Goal: Transaction & Acquisition: Download file/media

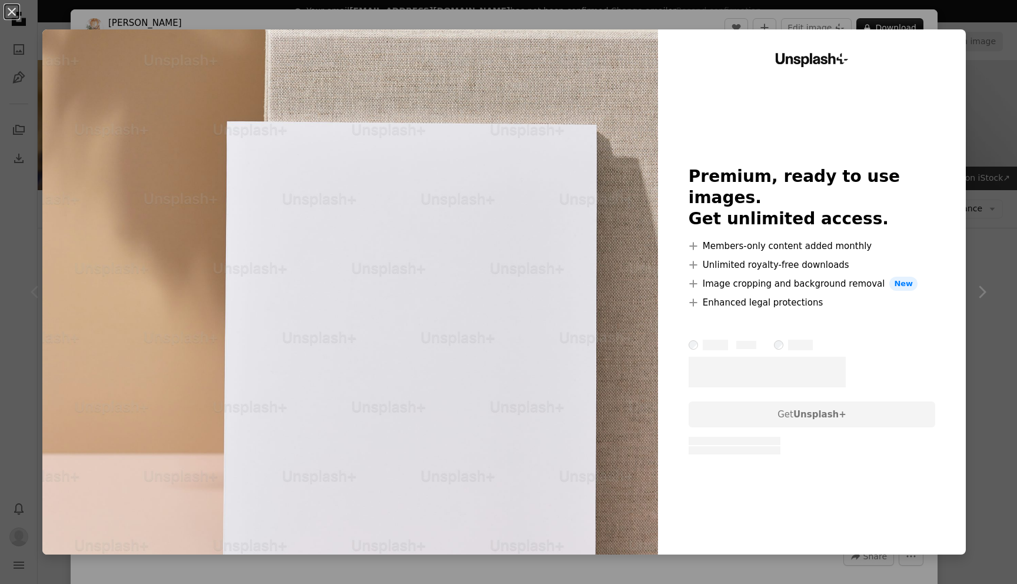
scroll to position [172, 0]
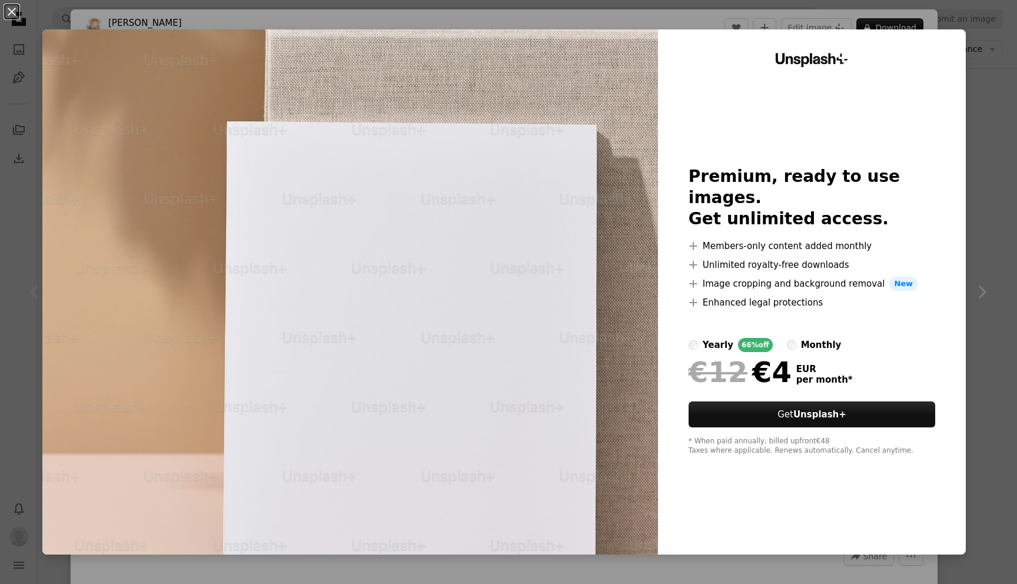
click at [39, 247] on div "An X shape Unsplash+ Premium, ready to use images. Get unlimited access. A plus…" at bounding box center [508, 292] width 1017 height 584
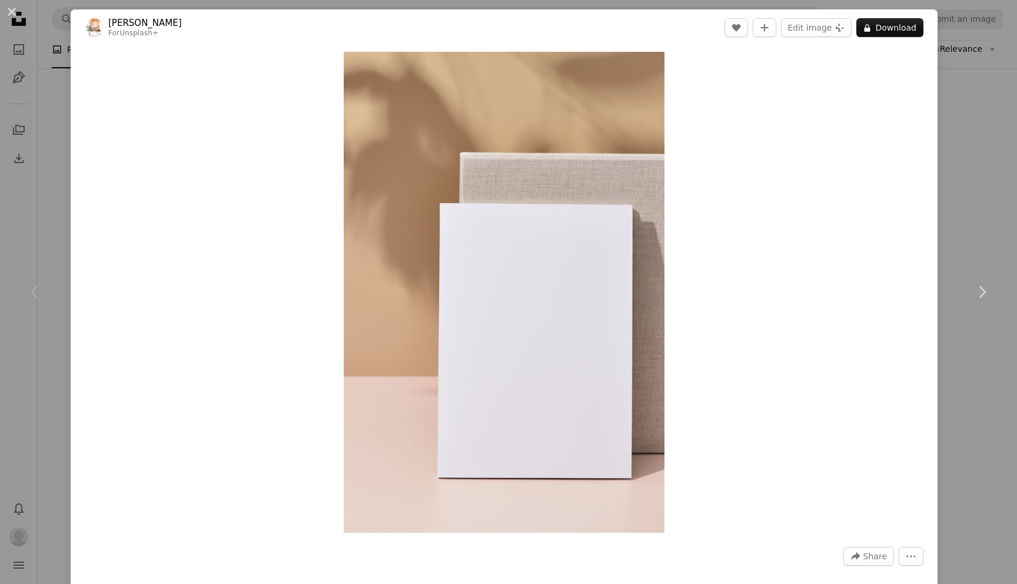
click at [38, 247] on div "Chevron left" at bounding box center [35, 291] width 71 height 113
click at [51, 238] on div "Chevron left" at bounding box center [35, 291] width 71 height 113
click at [55, 238] on div "Chevron left" at bounding box center [35, 291] width 71 height 113
click at [982, 141] on div "An X shape Chevron left Chevron right [PERSON_NAME] For Unsplash+ A heart A plu…" at bounding box center [508, 292] width 1017 height 584
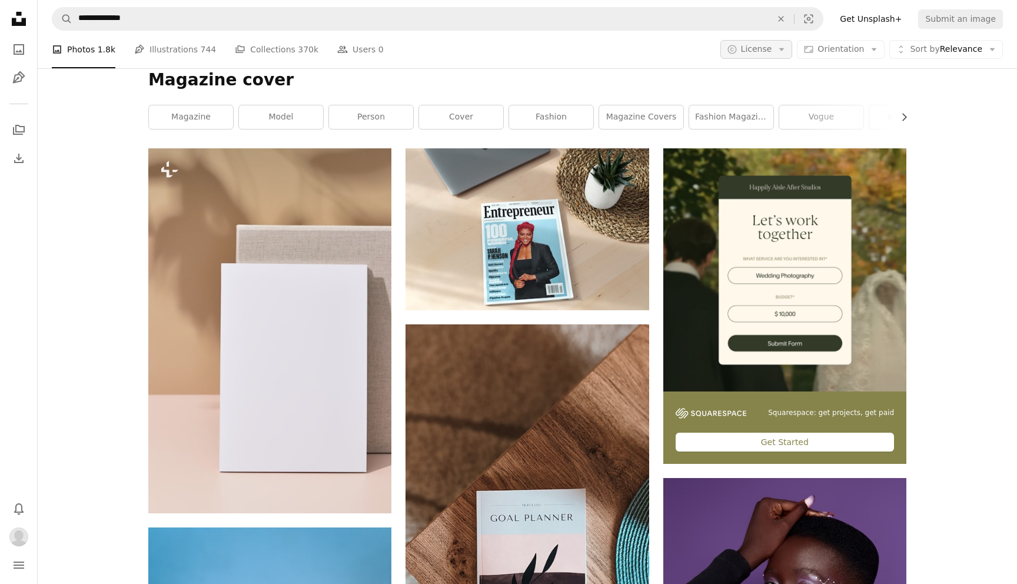
click at [779, 47] on button "A copyright icon © License Arrow down" at bounding box center [756, 49] width 72 height 19
click at [770, 144] on span "Free" at bounding box center [788, 144] width 72 height 12
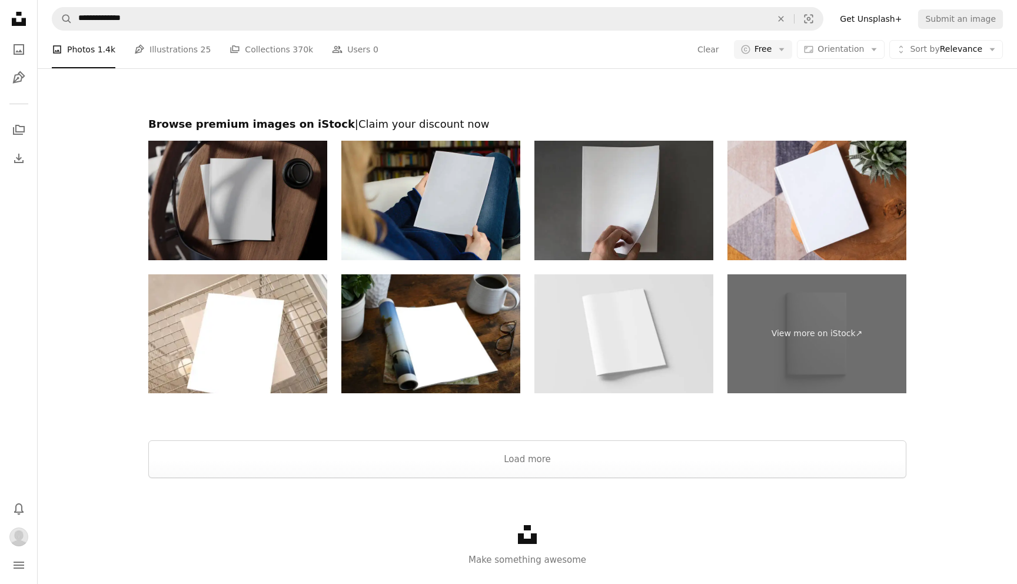
scroll to position [2631, 0]
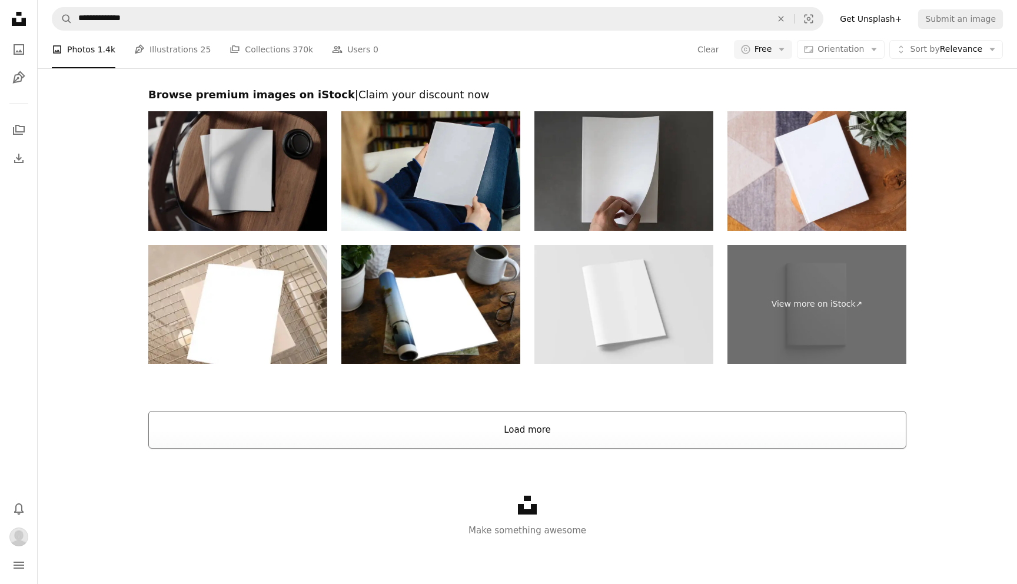
click at [536, 433] on button "Load more" at bounding box center [527, 430] width 758 height 38
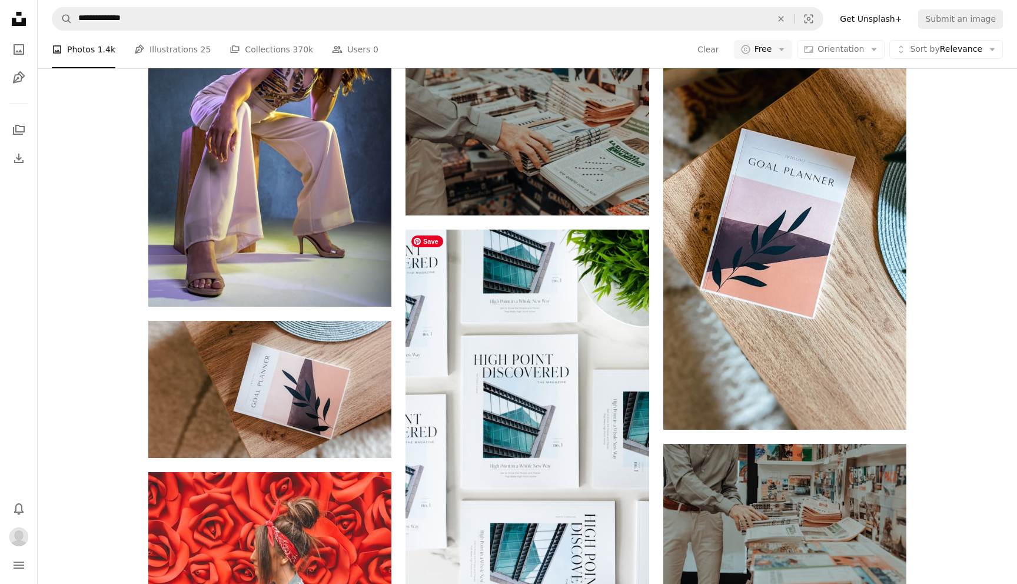
scroll to position [4801, 0]
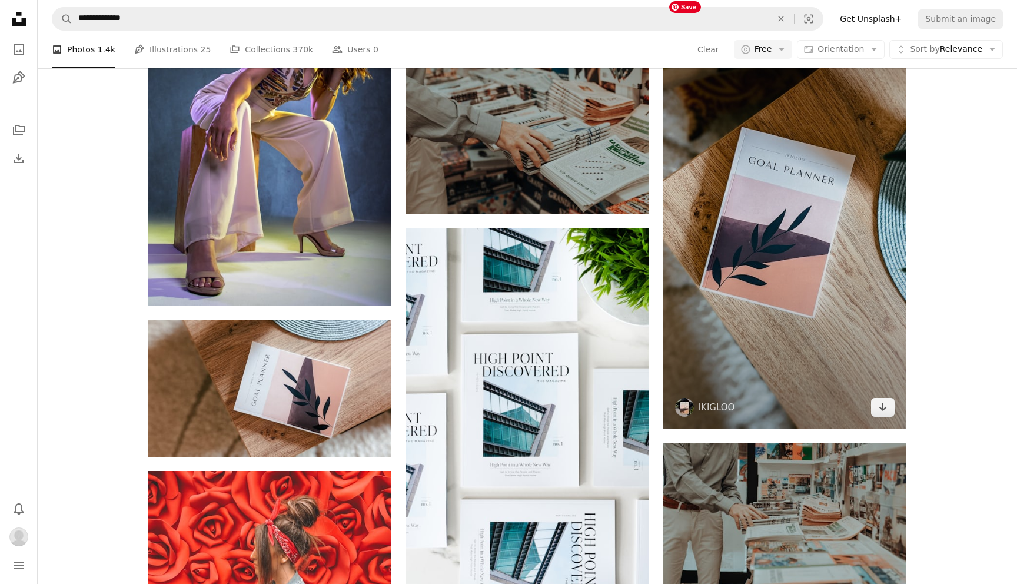
click at [801, 270] on img at bounding box center [784, 212] width 243 height 433
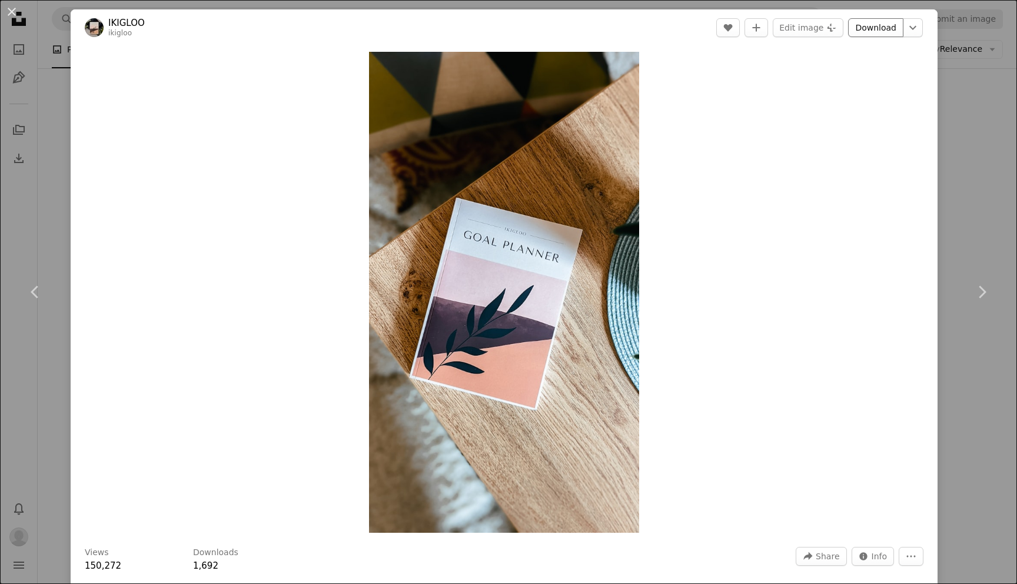
click at [877, 29] on link "Download" at bounding box center [875, 27] width 55 height 19
